Goal: Task Accomplishment & Management: Manage account settings

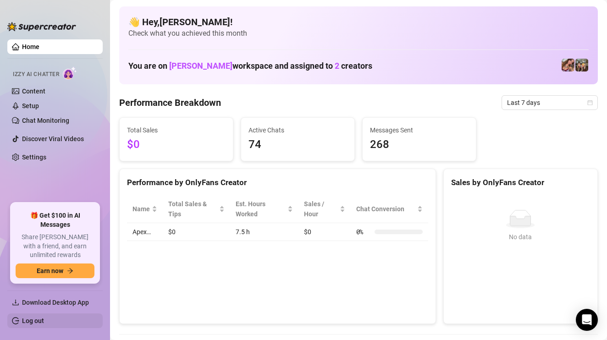
click at [39, 325] on link "Log out" at bounding box center [33, 320] width 22 height 7
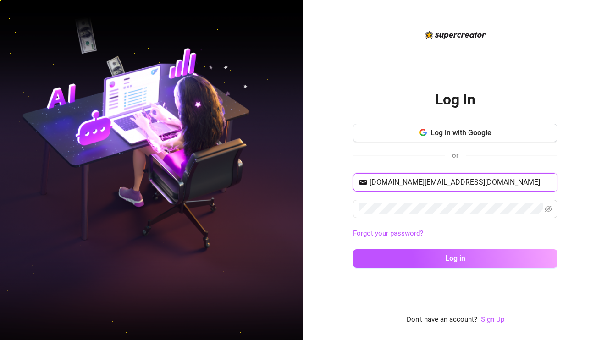
type input "trxmarasigan.tm@gmail.com"
click at [455, 258] on button "Log in" at bounding box center [455, 259] width 205 height 18
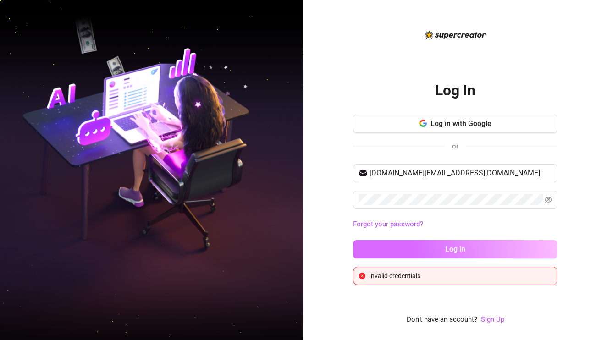
click at [500, 247] on button "Log in" at bounding box center [455, 249] width 205 height 18
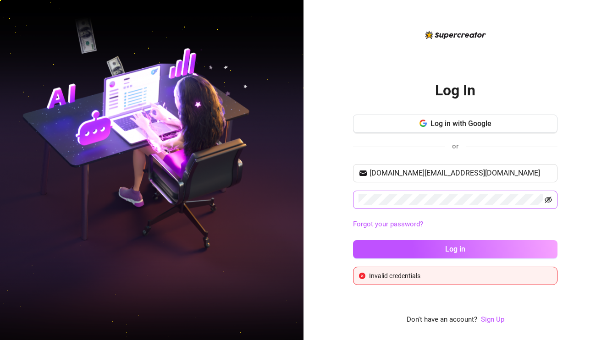
drag, startPoint x: 545, startPoint y: 195, endPoint x: 547, endPoint y: 201, distance: 5.7
click at [547, 200] on span at bounding box center [548, 199] width 7 height 11
click at [548, 200] on icon "eye-invisible" at bounding box center [548, 200] width 7 height 6
click at [495, 320] on link "Sign Up" at bounding box center [492, 320] width 23 height 8
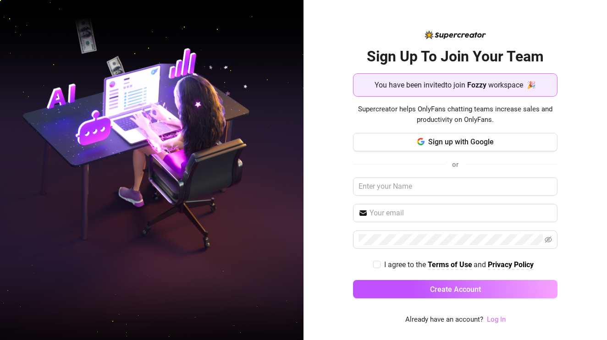
click at [498, 320] on link "Log In" at bounding box center [496, 320] width 19 height 8
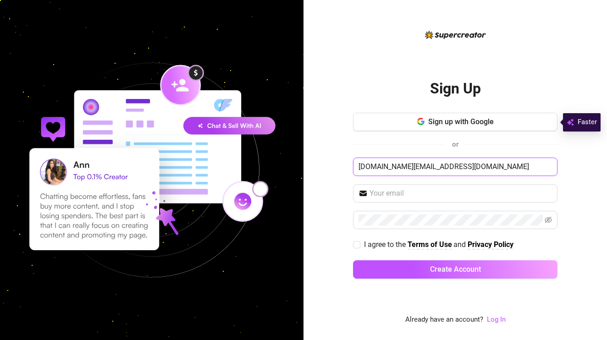
type input "[DOMAIN_NAME][EMAIL_ADDRESS][DOMAIN_NAME]"
click at [346, 155] on div "Sign Up Sign up with Google or trxmarasigan.tm@gmail.com I agree to the Terms o…" at bounding box center [456, 170] width 304 height 340
click at [491, 322] on link "Log In" at bounding box center [496, 320] width 19 height 8
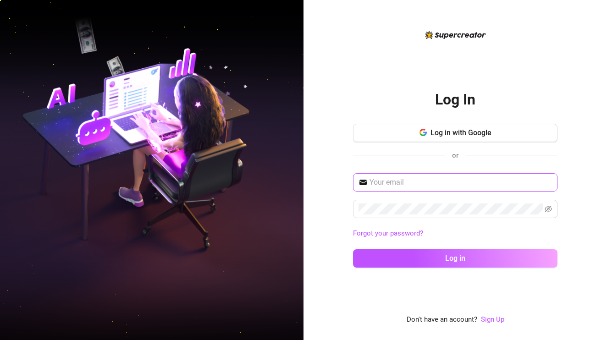
click at [444, 174] on span at bounding box center [455, 182] width 205 height 18
click at [426, 185] on input "text" at bounding box center [461, 182] width 183 height 11
type input "[DOMAIN_NAME][EMAIL_ADDRESS][DOMAIN_NAME]"
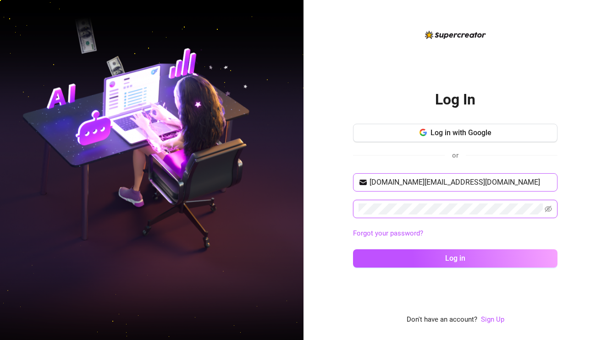
click at [455, 258] on button "Log in" at bounding box center [455, 259] width 205 height 18
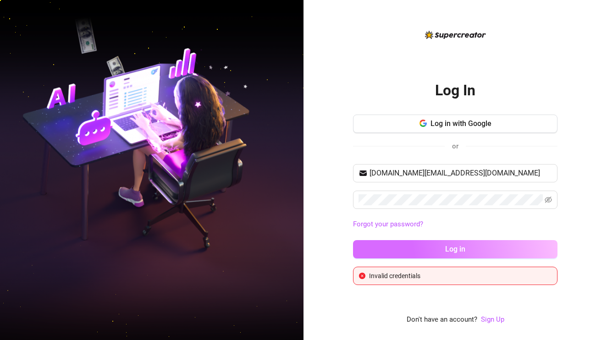
click at [490, 246] on button "Log in" at bounding box center [455, 249] width 205 height 18
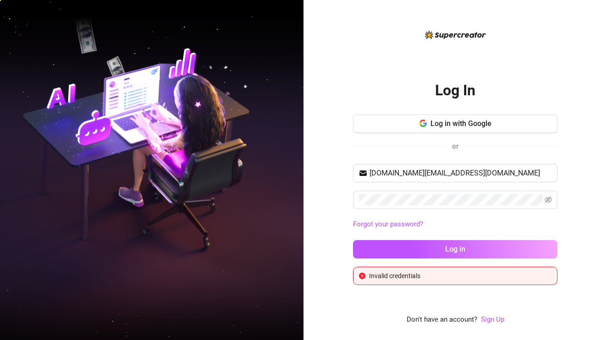
click at [458, 288] on div "Log In Log in with Google or trxmarasigan.tm@gmail.com Forgot your password? Lo…" at bounding box center [455, 177] width 205 height 296
click at [549, 198] on icon "eye-invisible" at bounding box center [548, 199] width 7 height 7
click at [380, 64] on div "Log In Log in with Google or trxmarasigan.tm@gmail.com Forgot your password? Lo…" at bounding box center [455, 177] width 205 height 296
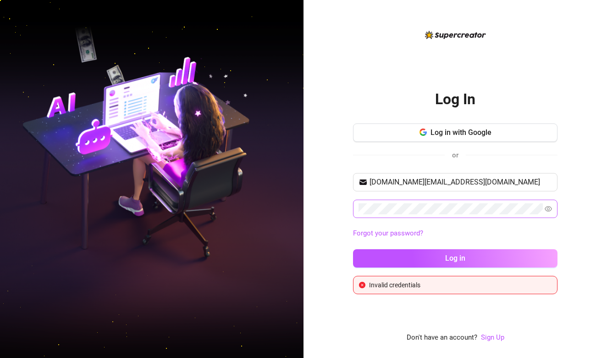
click at [376, 67] on div "Log In Log in with Google or trxmarasigan.tm@gmail.com Forgot your password? Lo…" at bounding box center [455, 186] width 205 height 314
click at [335, 34] on div "Log In Log in with Google or trxmarasigan.tm@gmail.com Forgot your password? Lo…" at bounding box center [456, 179] width 304 height 358
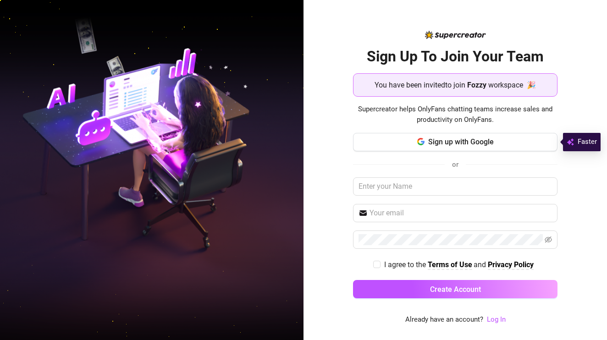
click at [346, 156] on div "Sign Up To Join Your Team You have been invited to join Fozzy workspace 🎉 Super…" at bounding box center [456, 170] width 304 height 340
click at [500, 316] on link "Log In" at bounding box center [496, 320] width 19 height 8
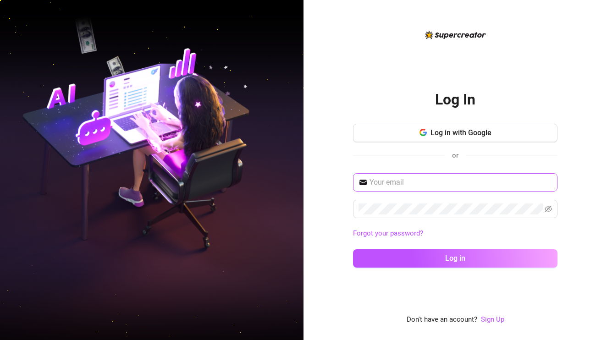
click at [435, 184] on input "text" at bounding box center [461, 182] width 183 height 11
type input "trxmarasigan.tm@gmail.com"
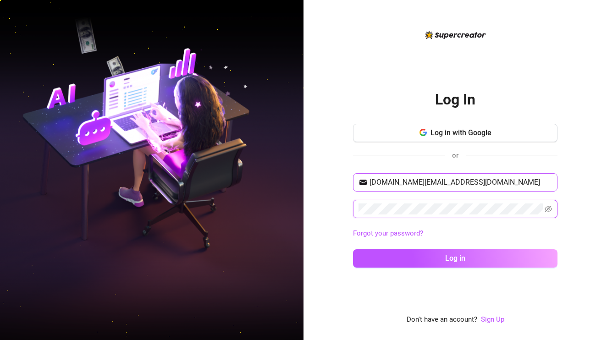
click at [455, 258] on button "Log in" at bounding box center [455, 259] width 205 height 18
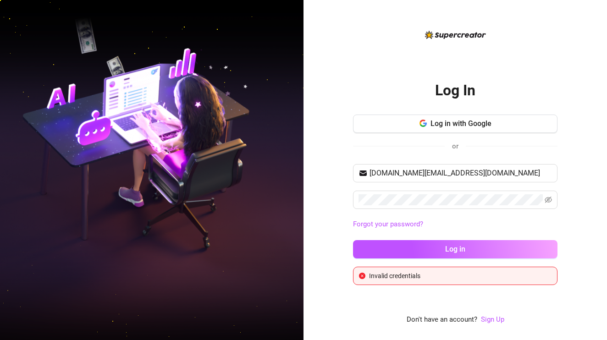
click at [457, 221] on link "Forgot your password?" at bounding box center [455, 224] width 205 height 11
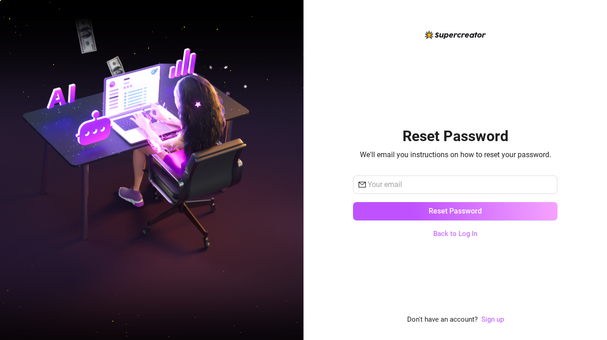
click at [470, 240] on div "Reset Password We'll email you instructions on how to reset your password. Rese…" at bounding box center [455, 177] width 205 height 296
click at [468, 232] on link "Back to Log In" at bounding box center [455, 234] width 44 height 8
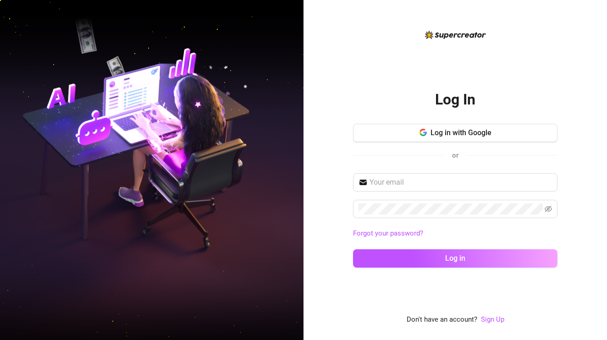
click at [570, 234] on div "Log In Log in with Google or Forgot your password? Log in Don't have an account…" at bounding box center [456, 170] width 304 height 340
click at [480, 187] on input "text" at bounding box center [461, 182] width 183 height 11
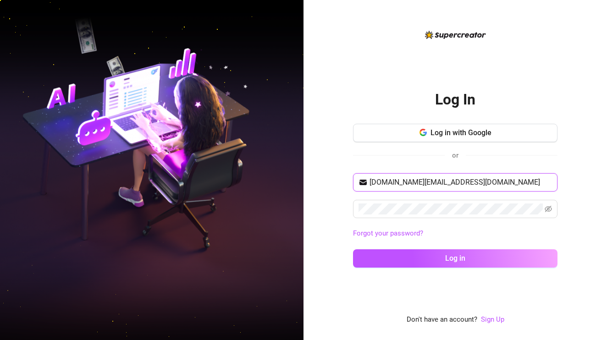
type input "[DOMAIN_NAME][EMAIL_ADDRESS][DOMAIN_NAME]"
click at [455, 258] on button "Log in" at bounding box center [455, 259] width 205 height 18
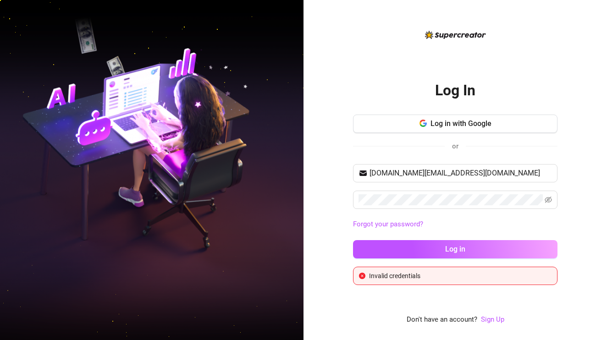
click at [324, 216] on div "Log In Log in with Google or [DOMAIN_NAME][EMAIL_ADDRESS][DOMAIN_NAME] Forgot y…" at bounding box center [456, 170] width 304 height 340
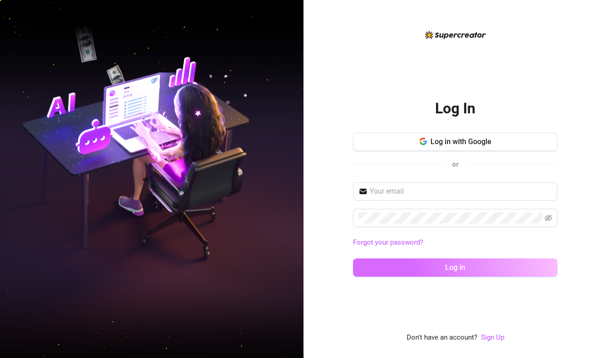
click at [461, 264] on span "Log in" at bounding box center [455, 267] width 20 height 9
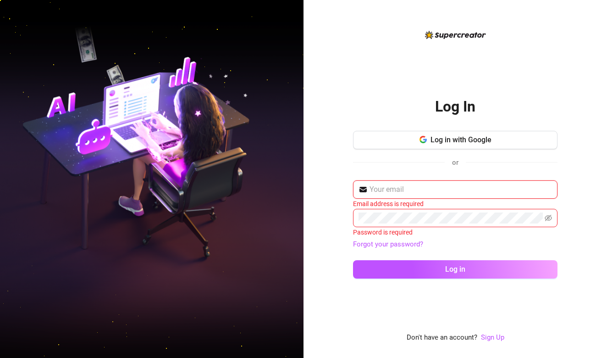
click at [457, 191] on input "text" at bounding box center [461, 189] width 183 height 11
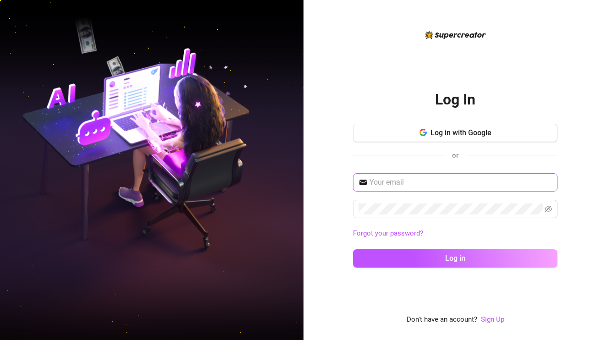
click at [444, 177] on span at bounding box center [455, 182] width 205 height 18
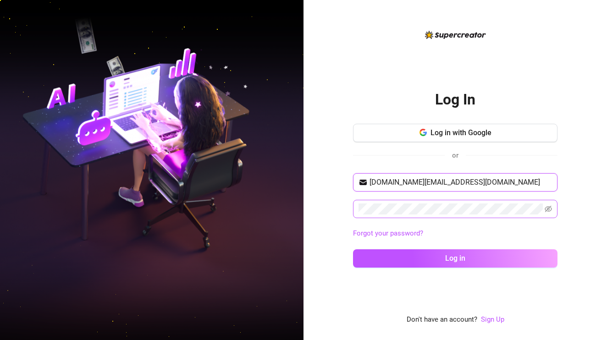
type input "[DOMAIN_NAME][EMAIL_ADDRESS][DOMAIN_NAME]"
click at [455, 258] on button "Log in" at bounding box center [455, 259] width 205 height 18
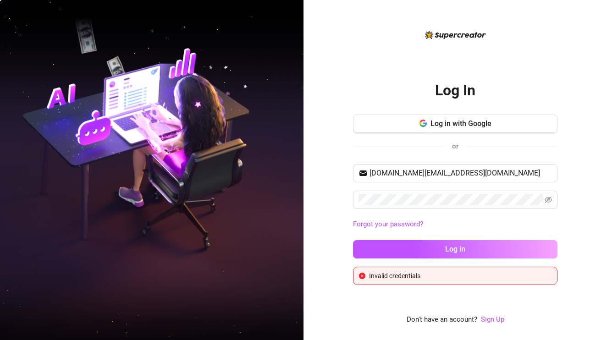
click at [524, 233] on div "trxmarasigan.tm@gmail.com Forgot your password? Log in" at bounding box center [455, 215] width 205 height 103
click at [420, 222] on link "Forgot your password?" at bounding box center [388, 224] width 70 height 8
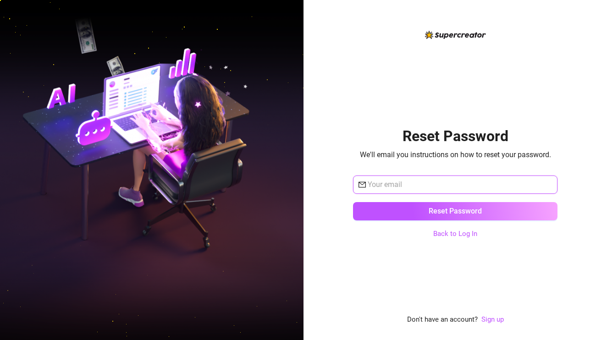
click at [427, 180] on input "text" at bounding box center [460, 184] width 184 height 11
type input "trxmarasigan.tm@gmail.com"
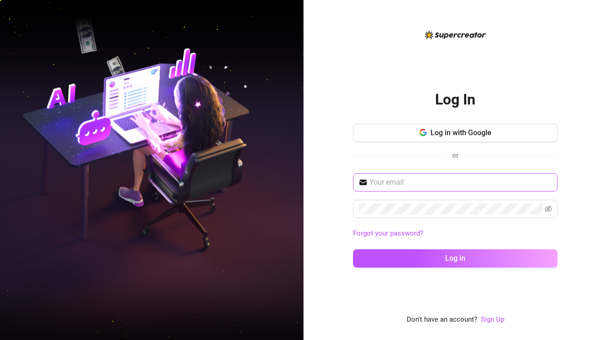
click at [443, 182] on input "text" at bounding box center [461, 182] width 183 height 11
type input "[DOMAIN_NAME][EMAIL_ADDRESS][DOMAIN_NAME]"
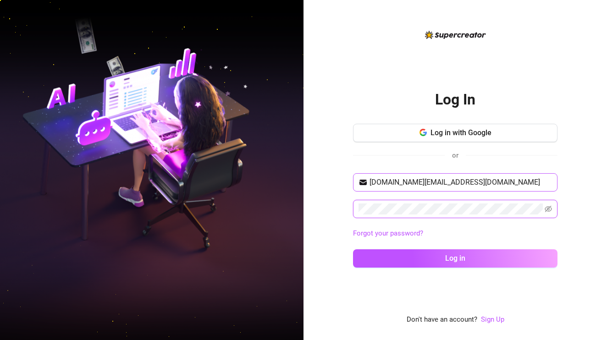
click at [455, 258] on button "Log in" at bounding box center [455, 259] width 205 height 18
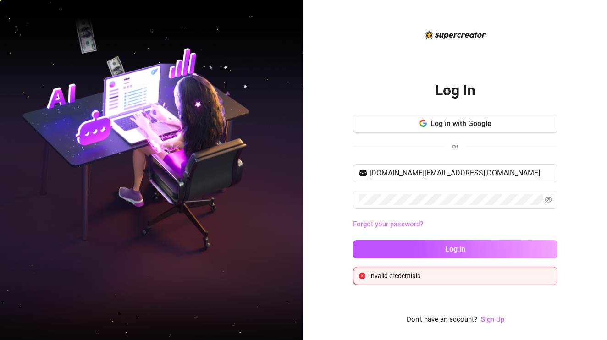
click at [362, 227] on link "Forgot your password?" at bounding box center [388, 224] width 70 height 8
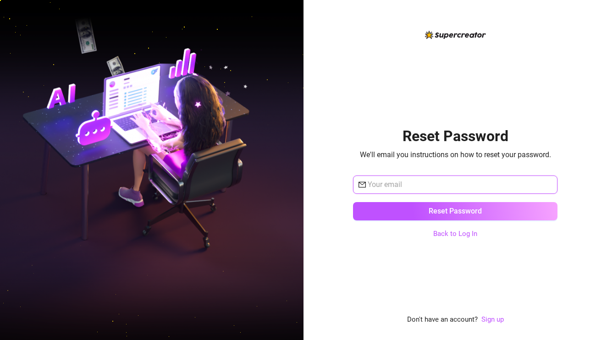
click at [398, 184] on input "text" at bounding box center [460, 184] width 184 height 11
type input "[DOMAIN_NAME][EMAIL_ADDRESS][DOMAIN_NAME]"
click at [455, 211] on button "Reset Password" at bounding box center [455, 211] width 205 height 18
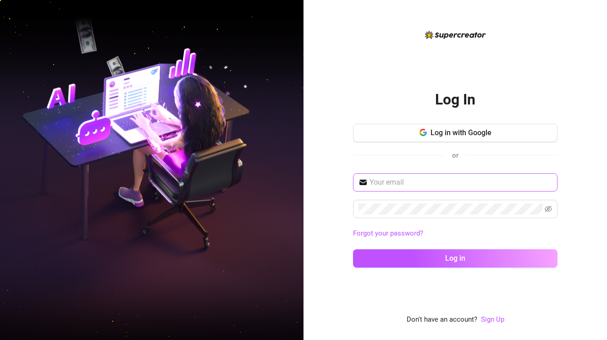
click at [411, 183] on input "text" at bounding box center [461, 182] width 183 height 11
click at [412, 181] on input "text" at bounding box center [461, 182] width 183 height 11
type input "[DOMAIN_NAME][EMAIL_ADDRESS][DOMAIN_NAME]"
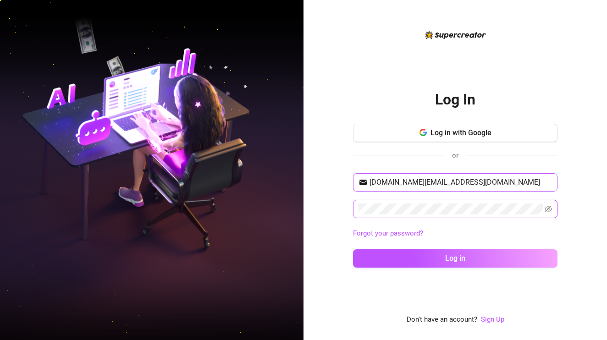
click at [455, 258] on button "Log in" at bounding box center [455, 259] width 205 height 18
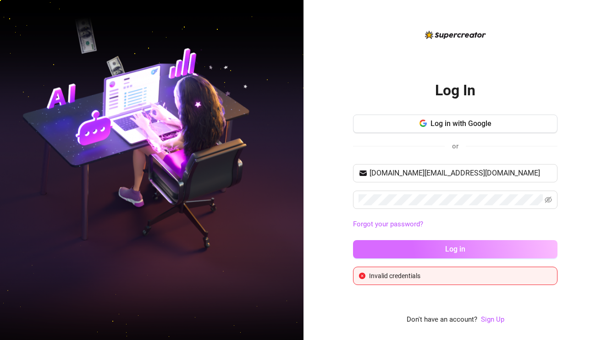
click at [428, 250] on button "Log in" at bounding box center [455, 249] width 205 height 18
click at [408, 241] on button "Log in" at bounding box center [455, 249] width 205 height 18
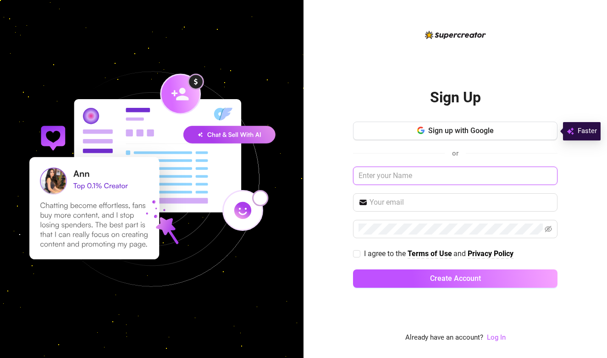
click at [422, 176] on input "text" at bounding box center [455, 176] width 205 height 18
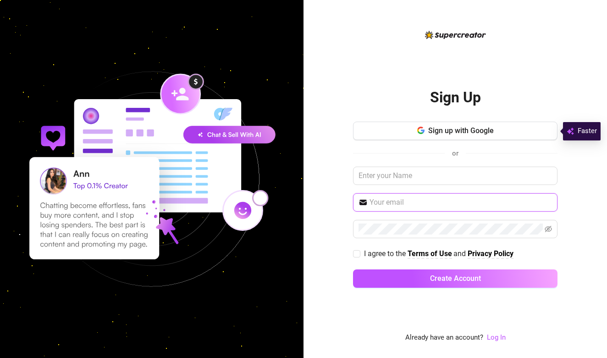
click at [424, 200] on input "text" at bounding box center [461, 202] width 183 height 11
click at [492, 335] on link "Log In" at bounding box center [496, 337] width 19 height 8
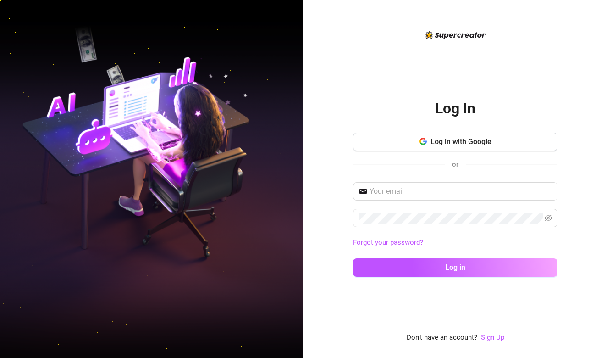
click at [422, 165] on div "or" at bounding box center [455, 164] width 205 height 12
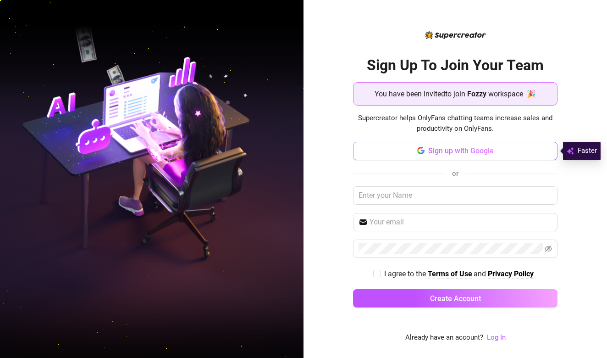
click at [461, 153] on span "Sign up with Google" at bounding box center [461, 150] width 66 height 9
